Goal: Task Accomplishment & Management: Use online tool/utility

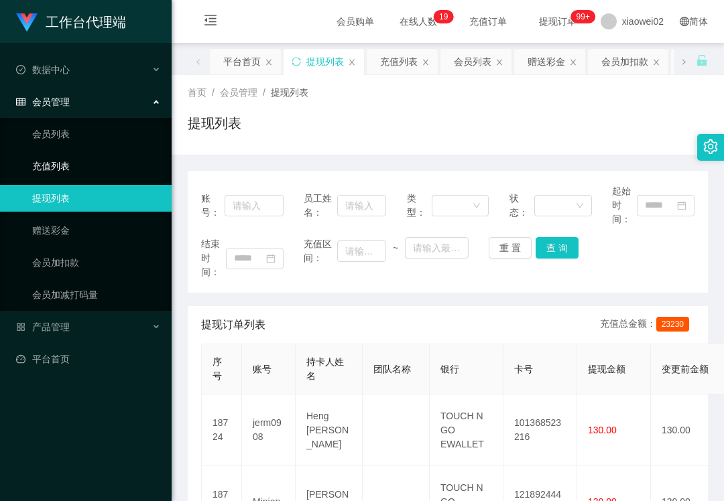
click at [109, 186] on ul "会员列表 充值列表 提现列表 赠送彩金 会员加扣款 会员加减打码量" at bounding box center [86, 214] width 172 height 193
click at [105, 194] on link "提现列表" at bounding box center [96, 198] width 129 height 27
click at [68, 227] on link "赠送彩金" at bounding box center [96, 230] width 129 height 27
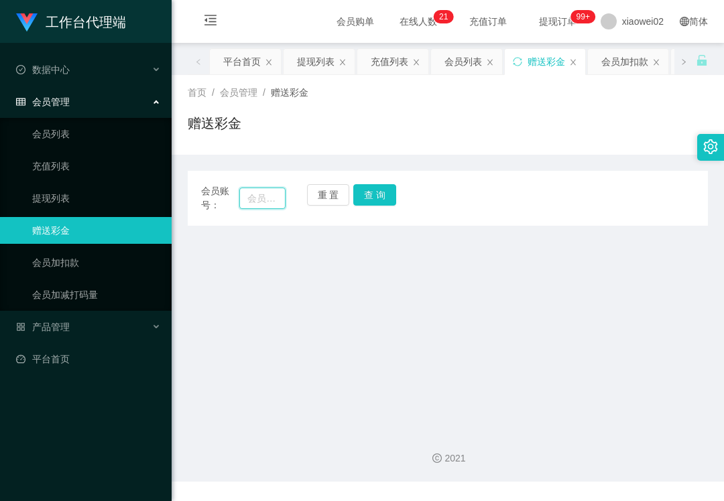
click at [247, 200] on input "text" at bounding box center [262, 198] width 46 height 21
paste input "afiyy30"
type input "afiyy30"
click at [370, 192] on button "查 询" at bounding box center [374, 194] width 43 height 21
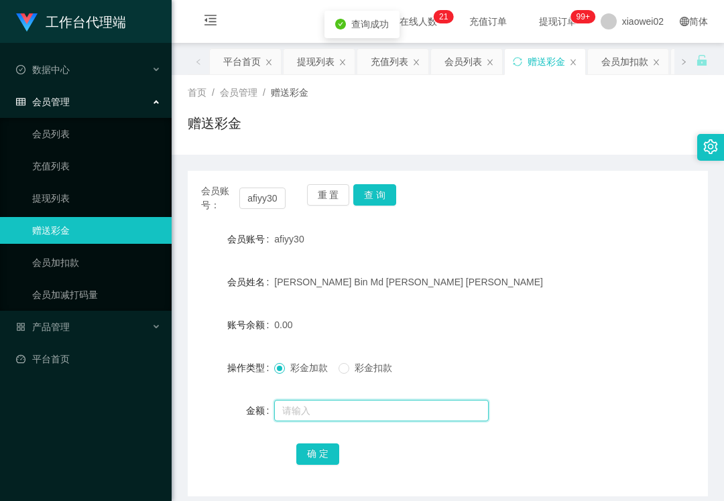
click at [298, 406] on input "text" at bounding box center [381, 410] width 214 height 21
type input "500"
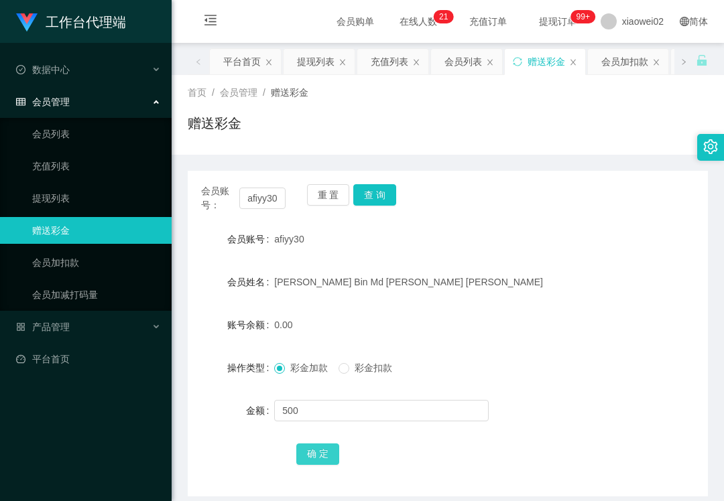
click at [308, 452] on button "确 定" at bounding box center [317, 454] width 43 height 21
drag, startPoint x: 593, startPoint y: 202, endPoint x: 441, endPoint y: 196, distance: 152.3
click at [591, 202] on div "会员账号： afiyy30 重 置 查 询" at bounding box center [448, 198] width 520 height 28
click at [315, 190] on button "重 置" at bounding box center [328, 194] width 43 height 21
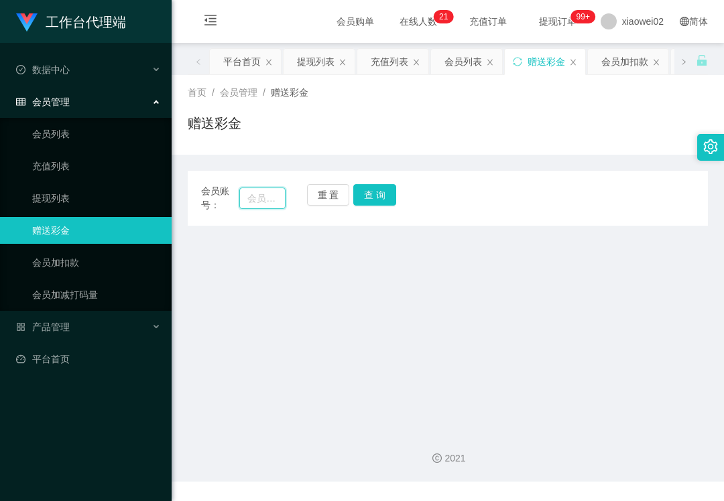
click at [269, 202] on input "text" at bounding box center [262, 198] width 46 height 21
paste input "jerm0908"
type input "jerm0908"
click at [371, 196] on button "查 询" at bounding box center [374, 194] width 43 height 21
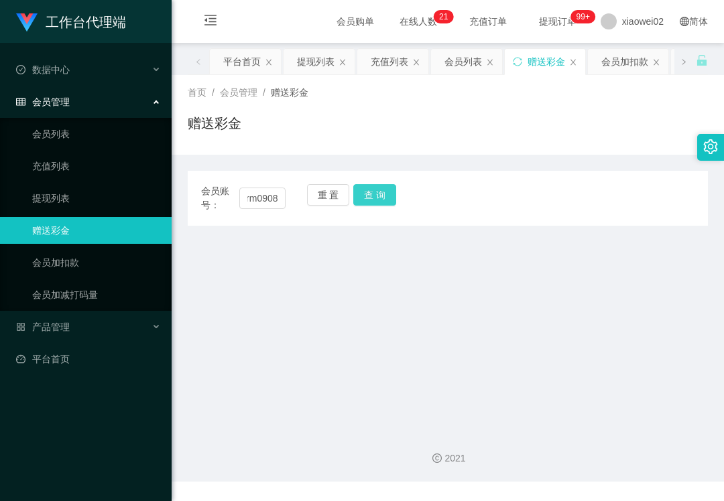
scroll to position [0, 0]
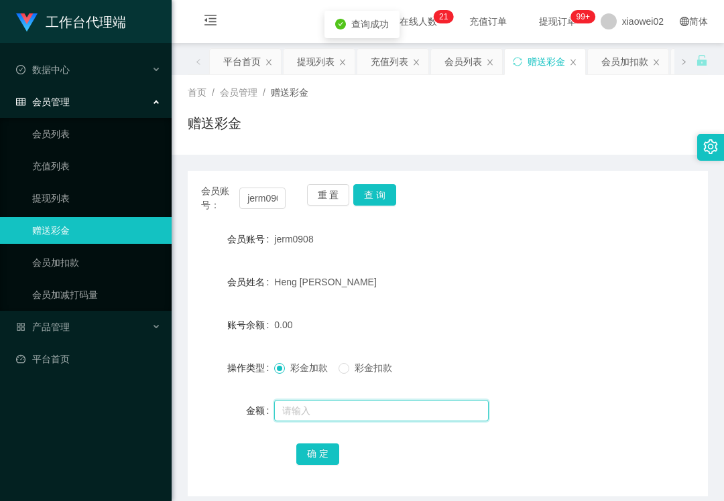
click at [327, 410] on input "text" at bounding box center [381, 410] width 214 height 21
type input "500"
click at [309, 444] on button "确 定" at bounding box center [317, 454] width 43 height 21
